Goal: Complete application form: Complete application form

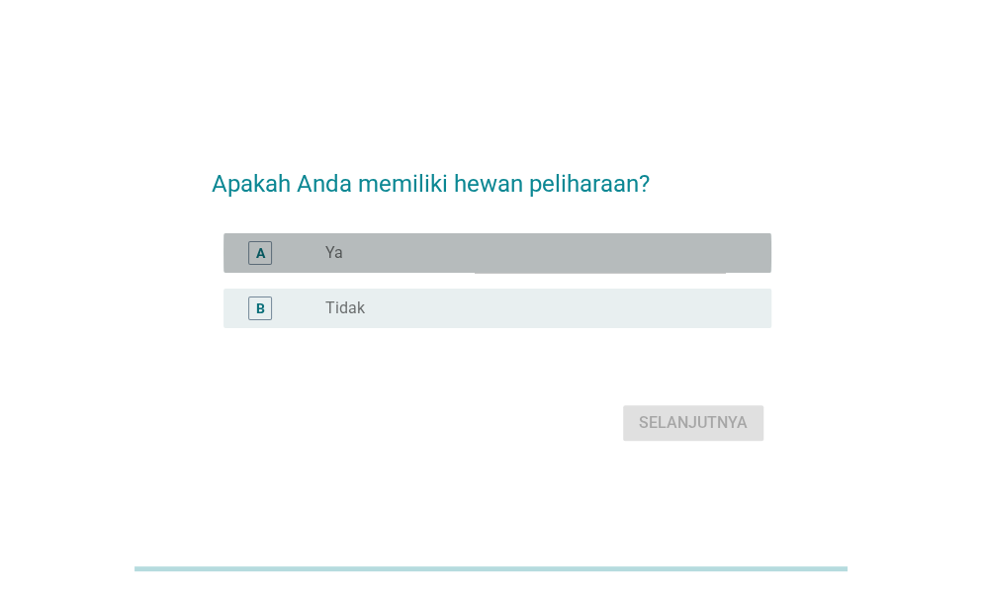
click at [386, 253] on div "radio_button_unchecked Ya" at bounding box center [532, 253] width 414 height 20
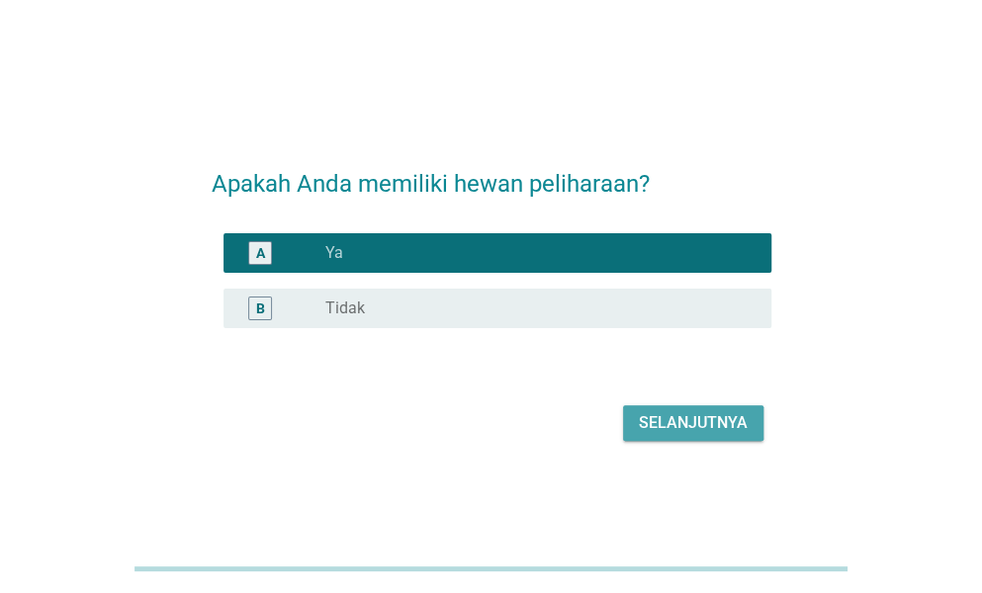
click at [660, 429] on div "Selanjutnya" at bounding box center [693, 423] width 109 height 24
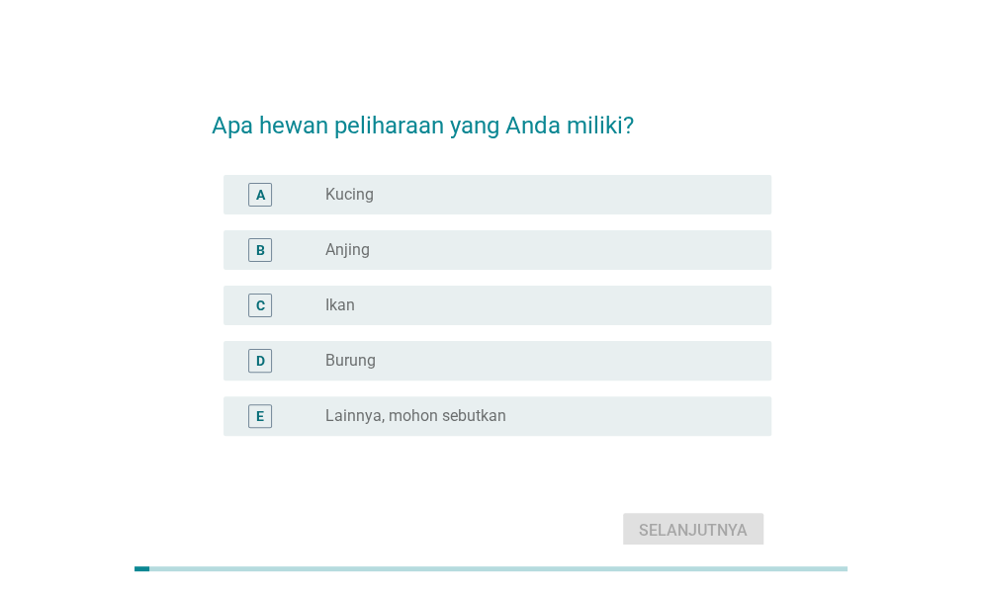
click at [470, 187] on div "radio_button_unchecked Kucing" at bounding box center [532, 195] width 414 height 20
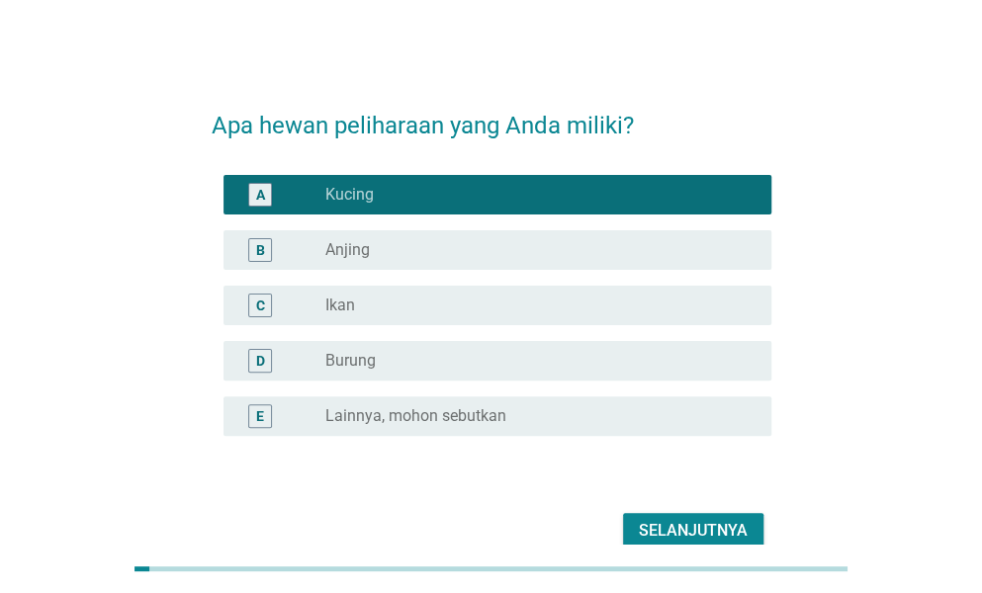
click at [660, 529] on div "Selanjutnya" at bounding box center [693, 531] width 109 height 24
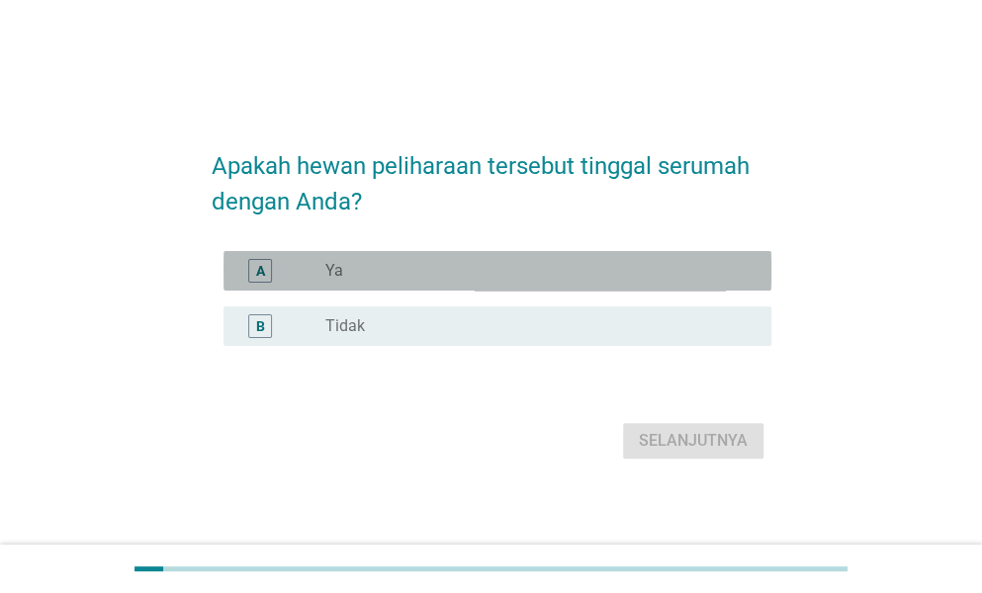
click at [479, 266] on div "radio_button_unchecked Ya" at bounding box center [532, 271] width 414 height 20
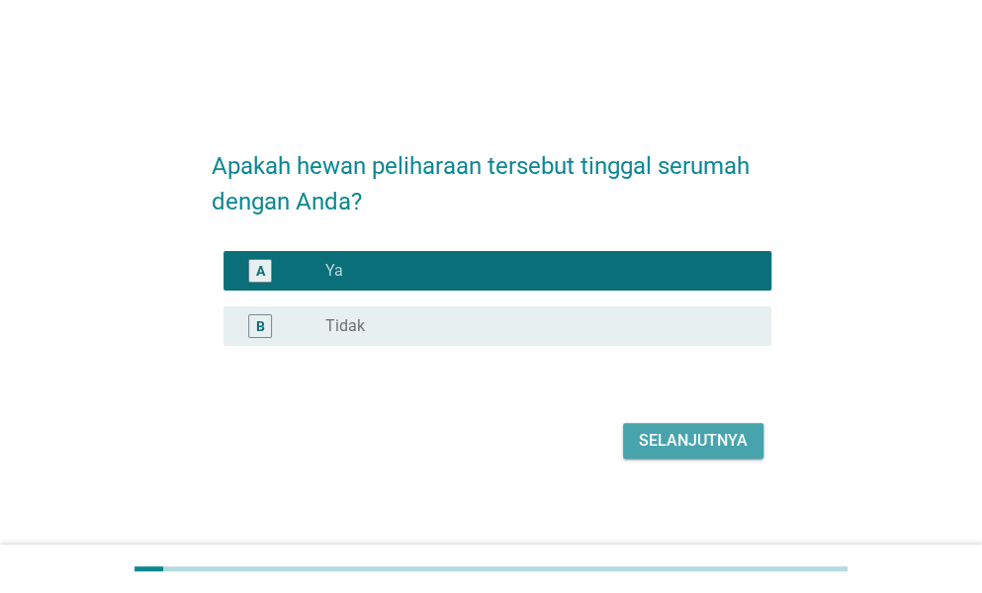
click at [637, 442] on button "Selanjutnya" at bounding box center [693, 441] width 140 height 36
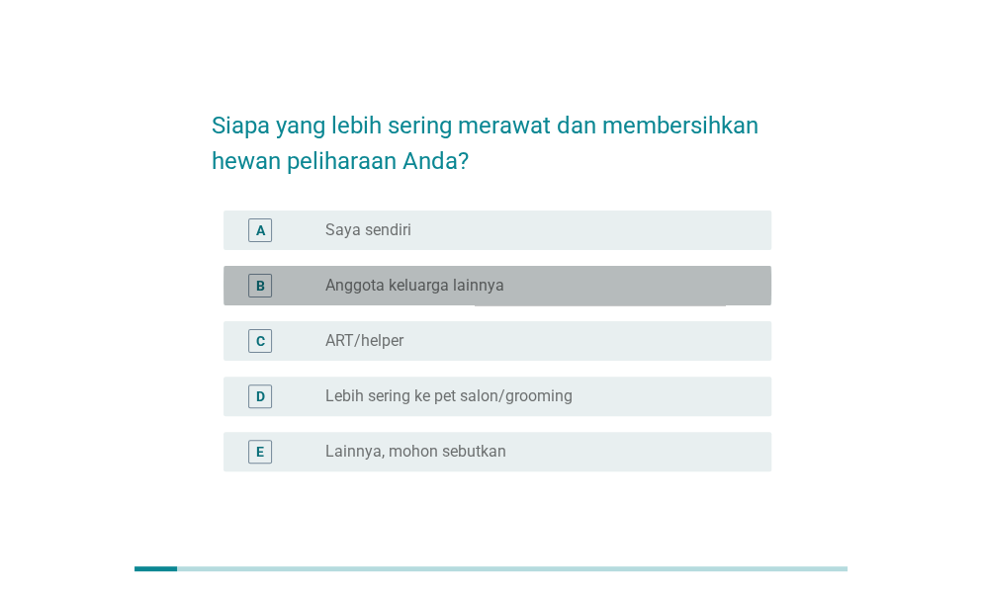
click at [496, 284] on label "Anggota keluarga lainnya" at bounding box center [414, 286] width 179 height 20
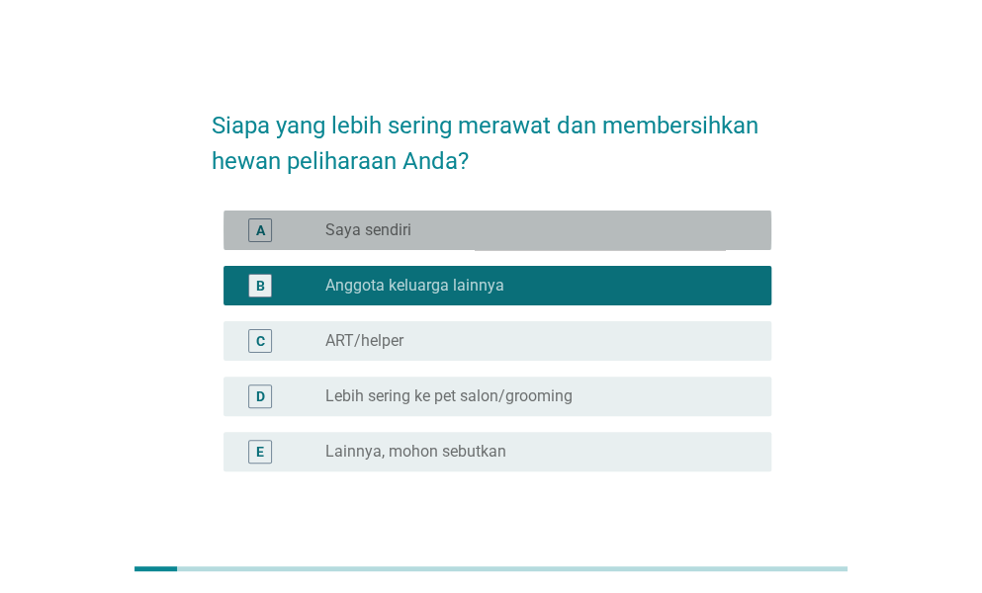
click at [469, 232] on div "radio_button_unchecked Saya sendiri" at bounding box center [532, 230] width 414 height 20
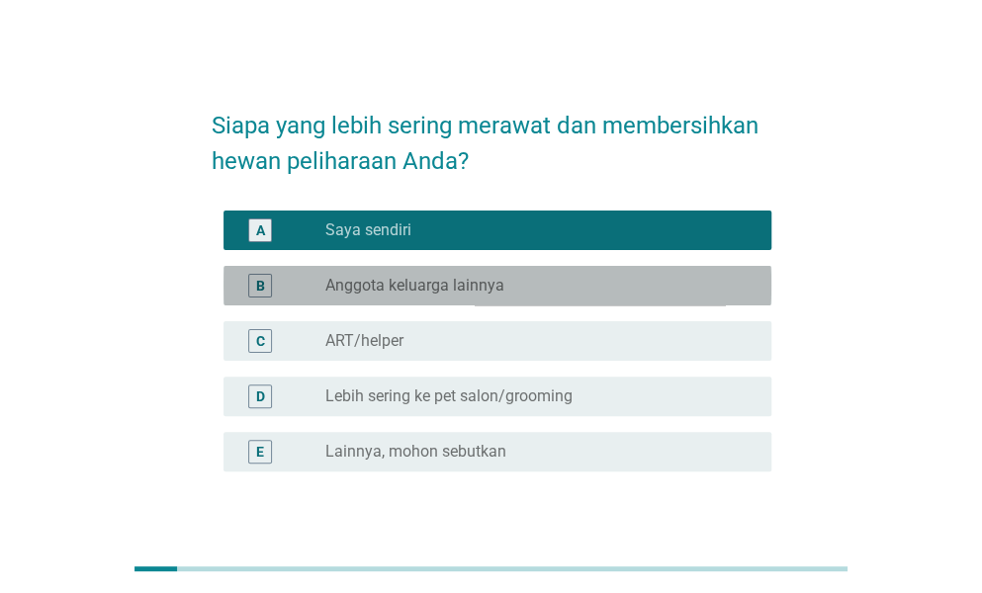
click at [469, 276] on label "Anggota keluarga lainnya" at bounding box center [414, 286] width 179 height 20
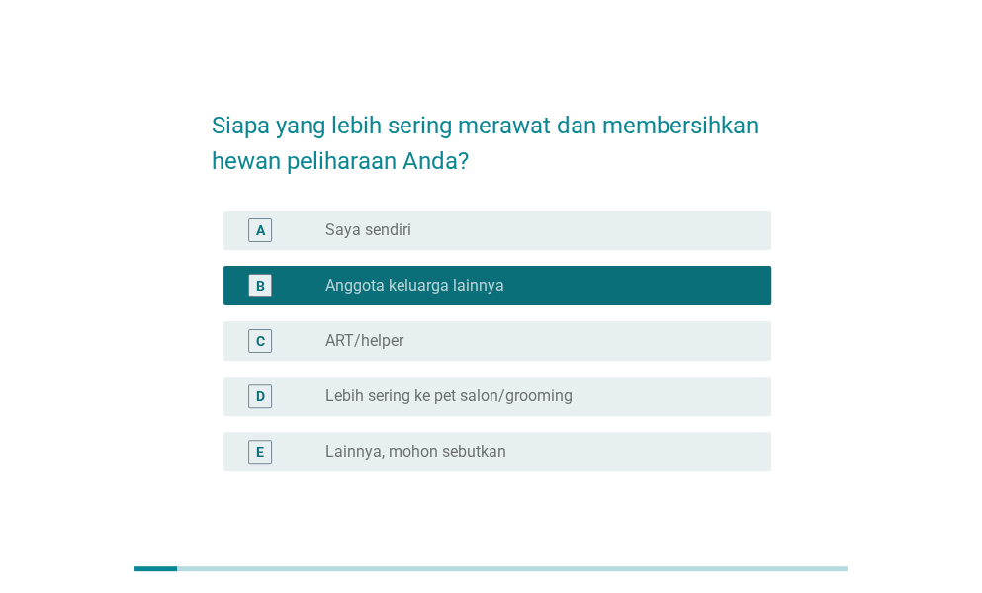
scroll to position [132, 0]
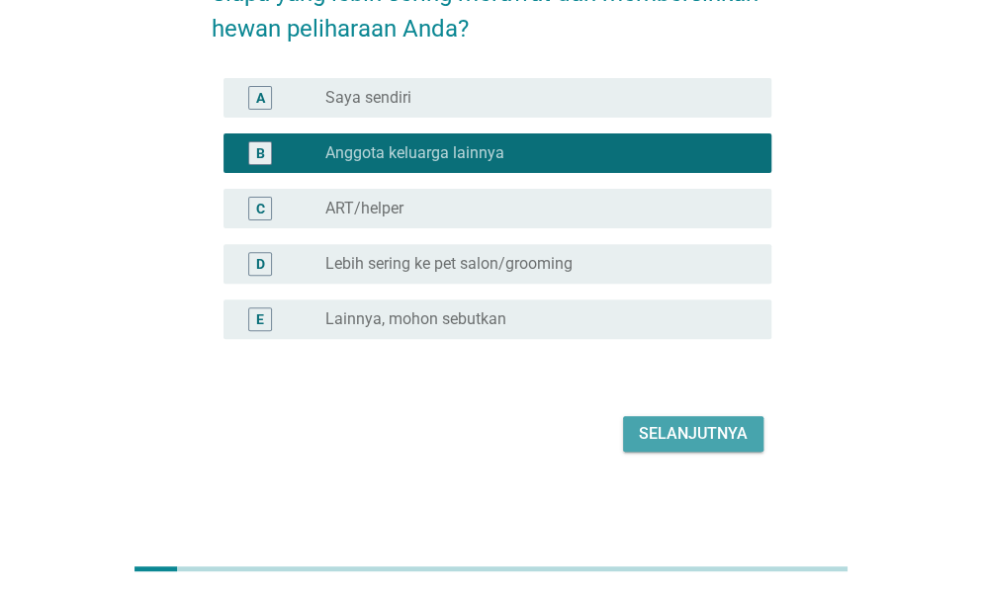
click at [649, 439] on div "Selanjutnya" at bounding box center [693, 434] width 109 height 24
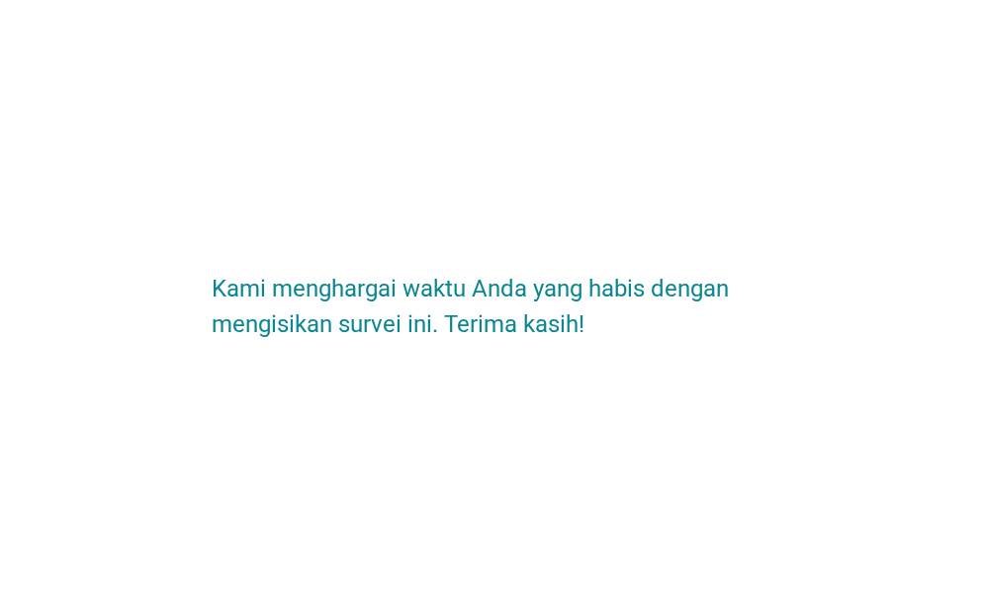
scroll to position [0, 0]
